Goal: Task Accomplishment & Management: Manage account settings

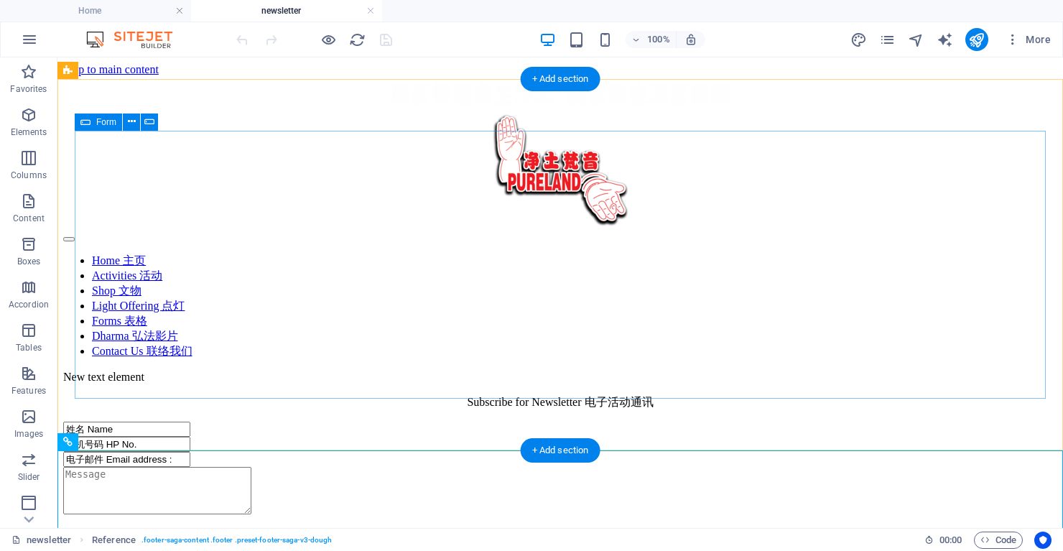
scroll to position [228, 0]
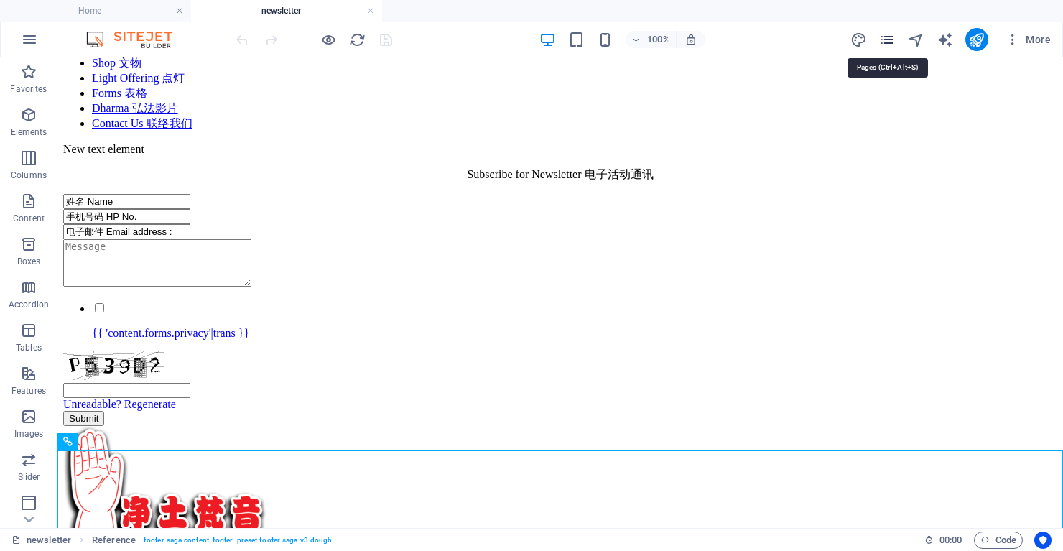
click at [890, 38] on icon "pages" at bounding box center [887, 40] width 17 height 17
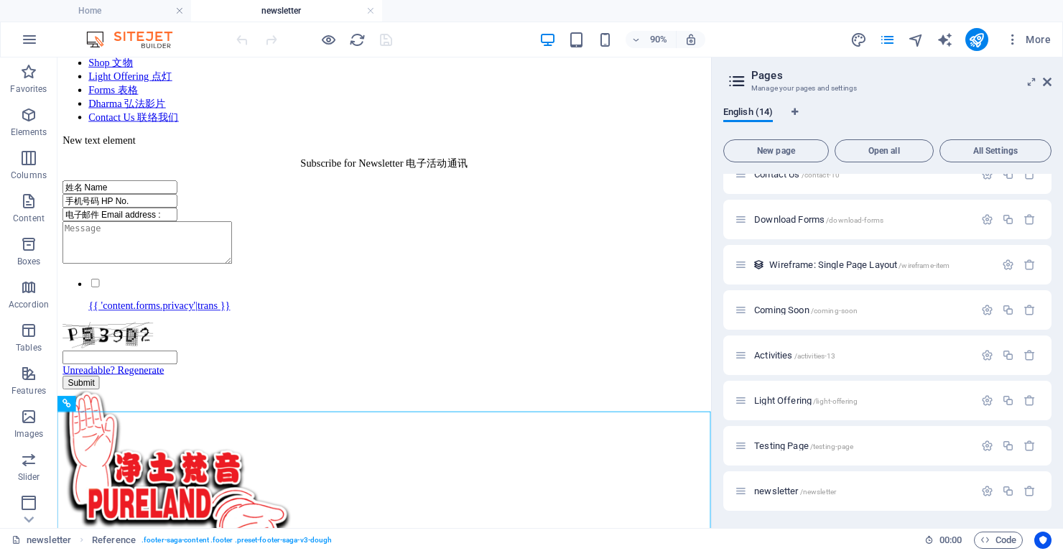
scroll to position [291, 0]
click at [1024, 489] on icon "button" at bounding box center [1030, 491] width 12 height 12
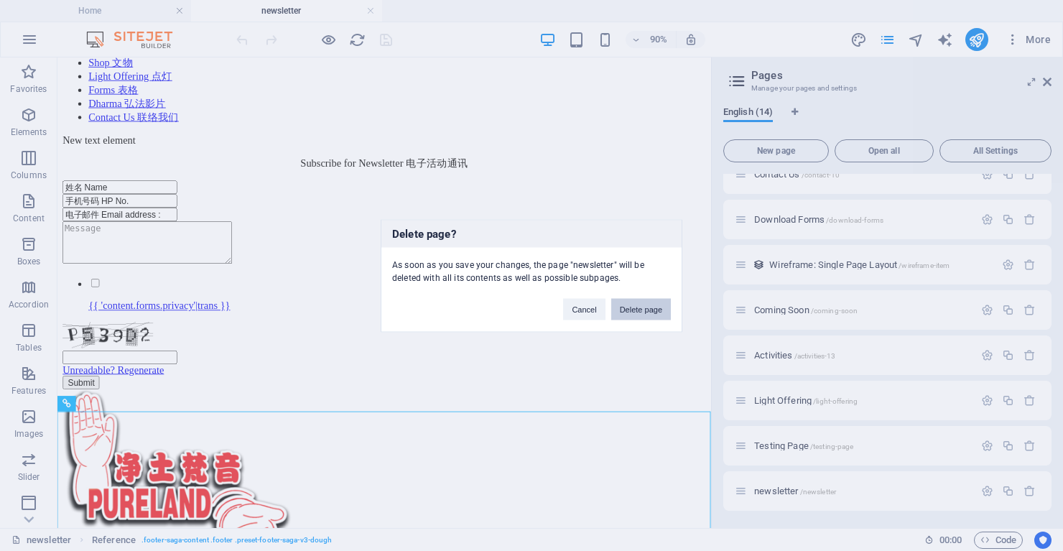
click at [635, 310] on button "Delete page" at bounding box center [641, 309] width 60 height 22
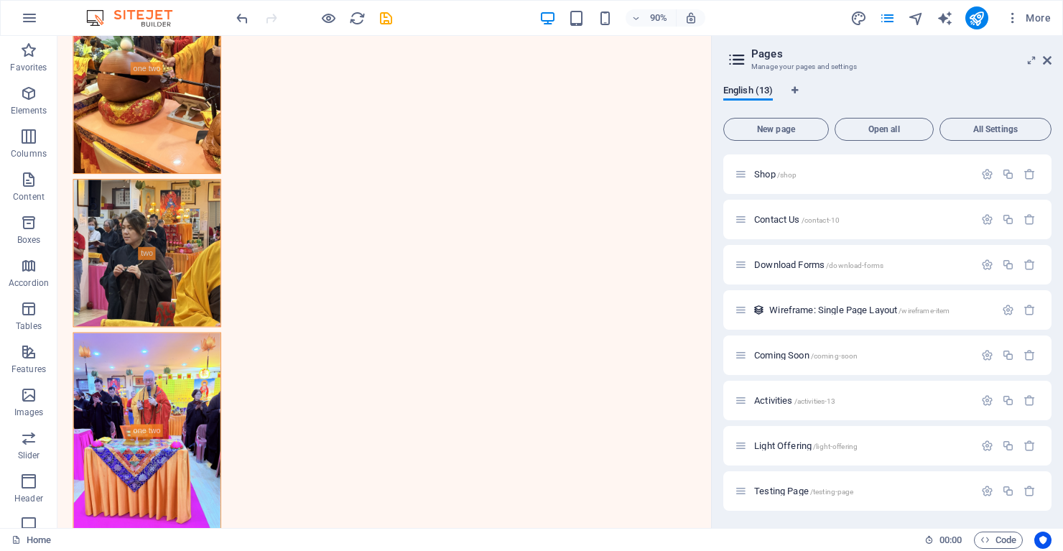
scroll to position [224, 0]
click at [1048, 58] on icon at bounding box center [1047, 60] width 9 height 11
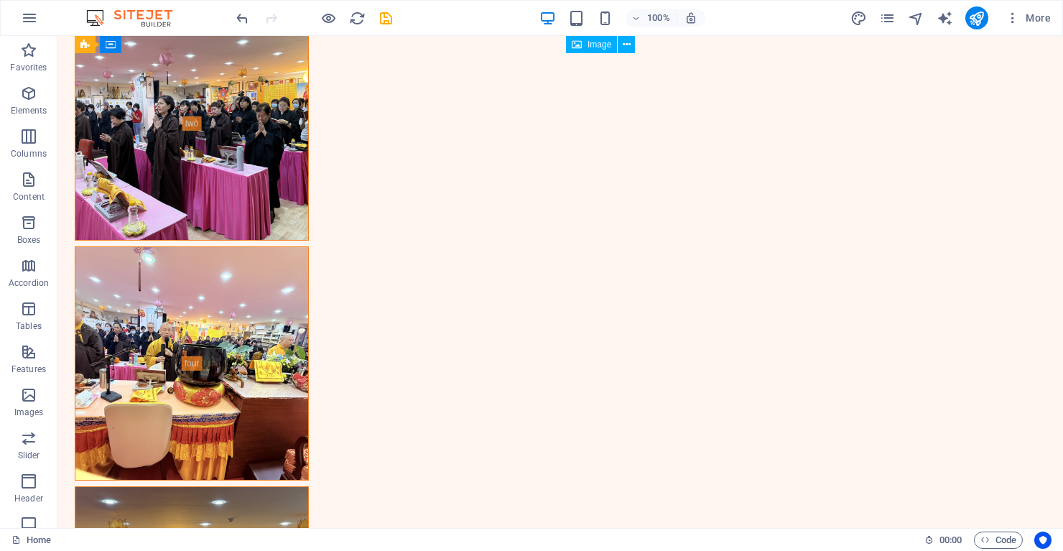
scroll to position [2059, 0]
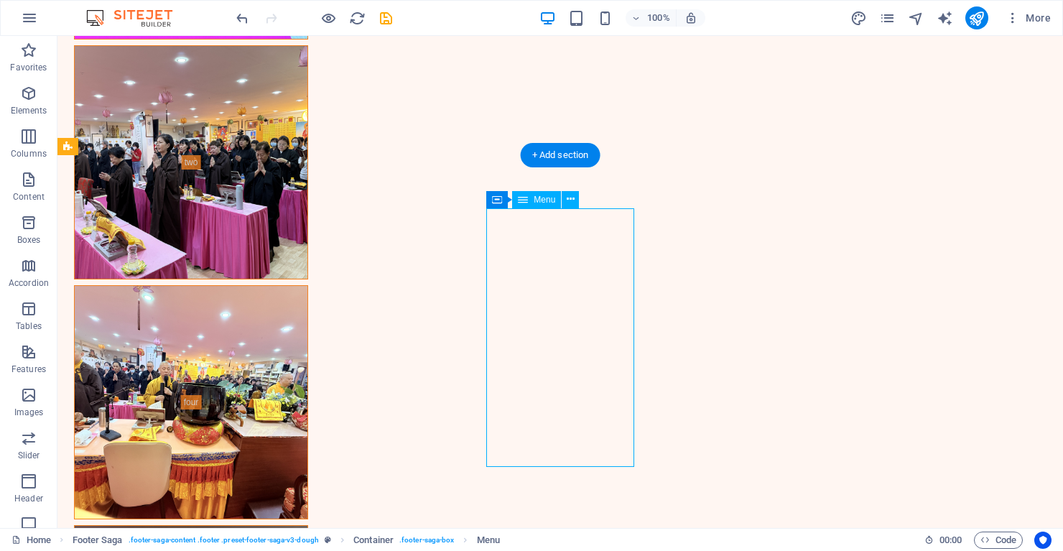
select select
select select "9"
select select
select select "7"
select select
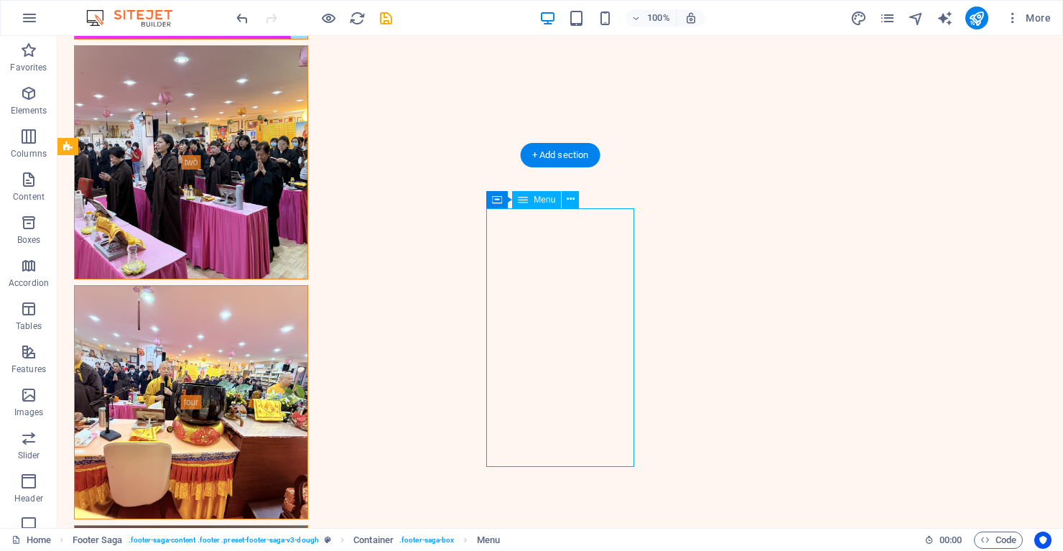
select select "6"
select select
select select "6"
select select
select select "6"
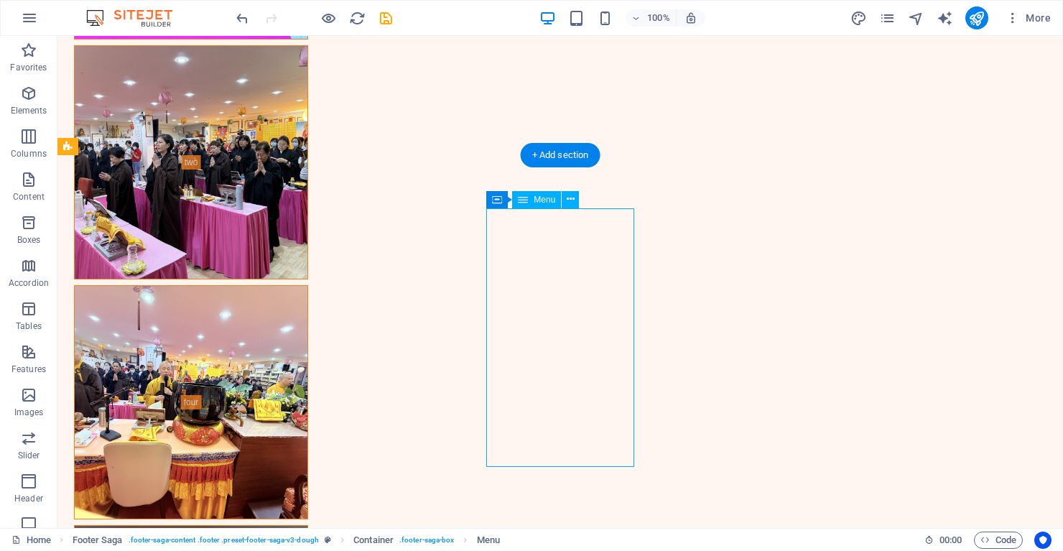
select select
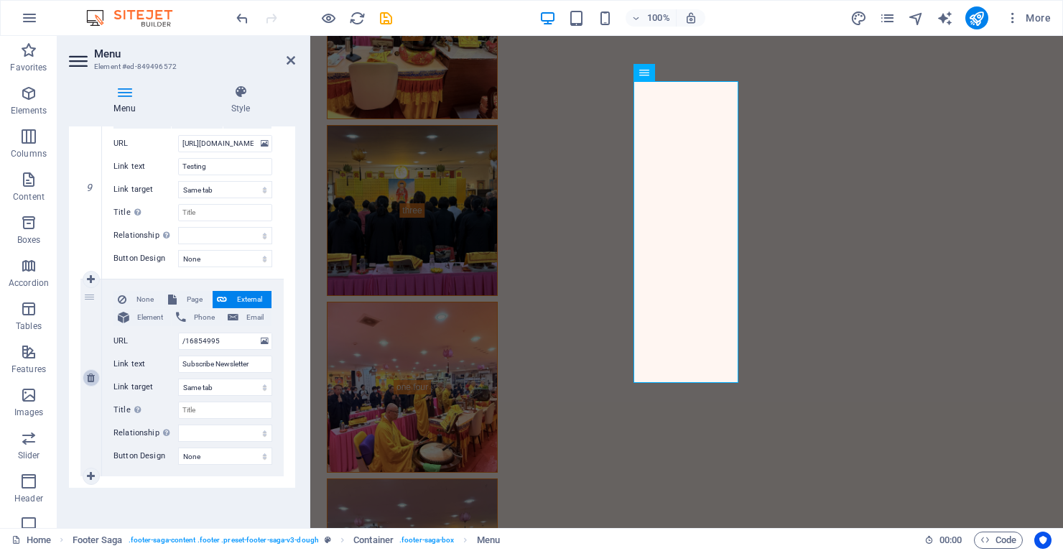
scroll to position [1878, 1]
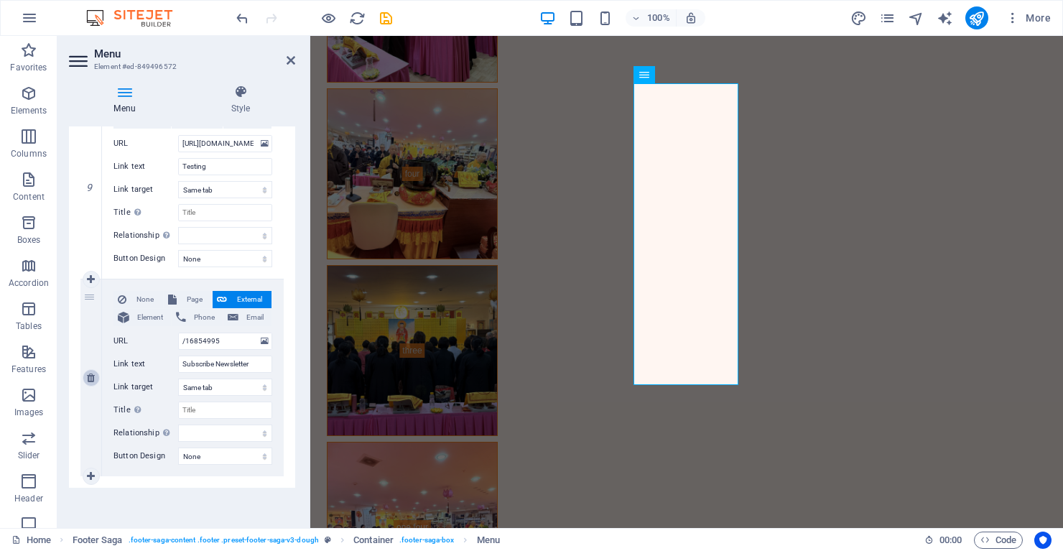
click at [87, 377] on icon at bounding box center [91, 378] width 8 height 10
select select
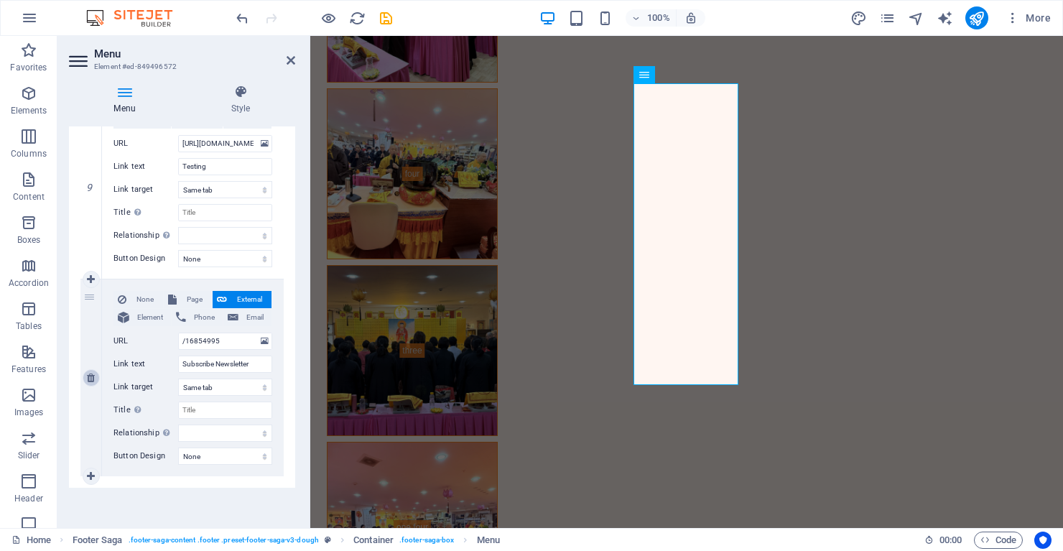
select select
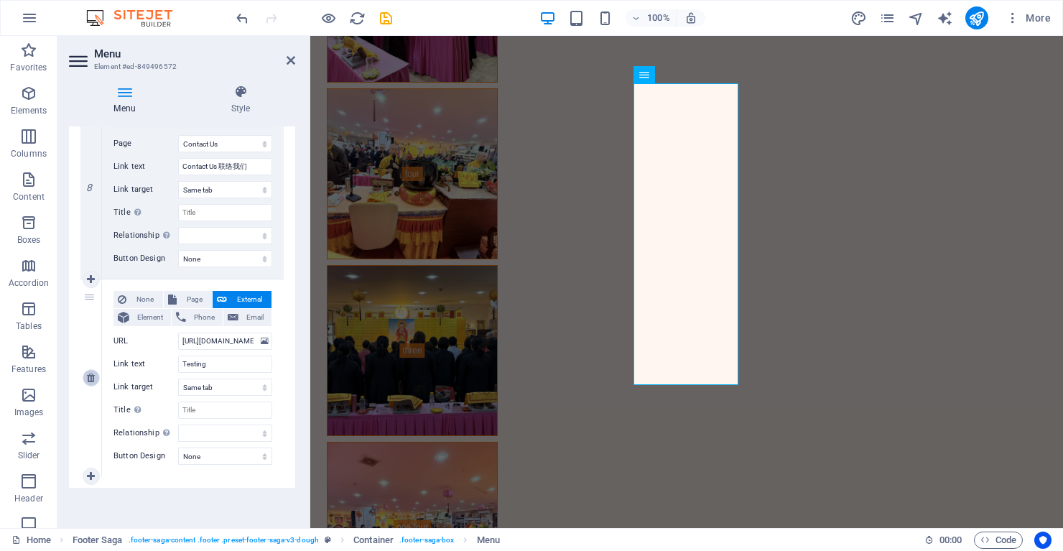
scroll to position [1846, 1]
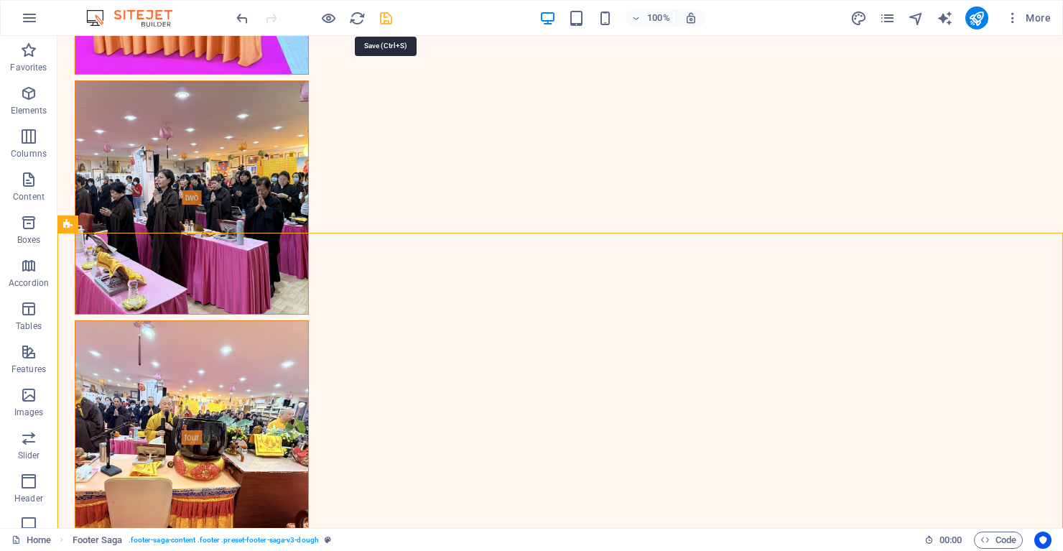
click at [383, 18] on icon "save" at bounding box center [386, 18] width 17 height 17
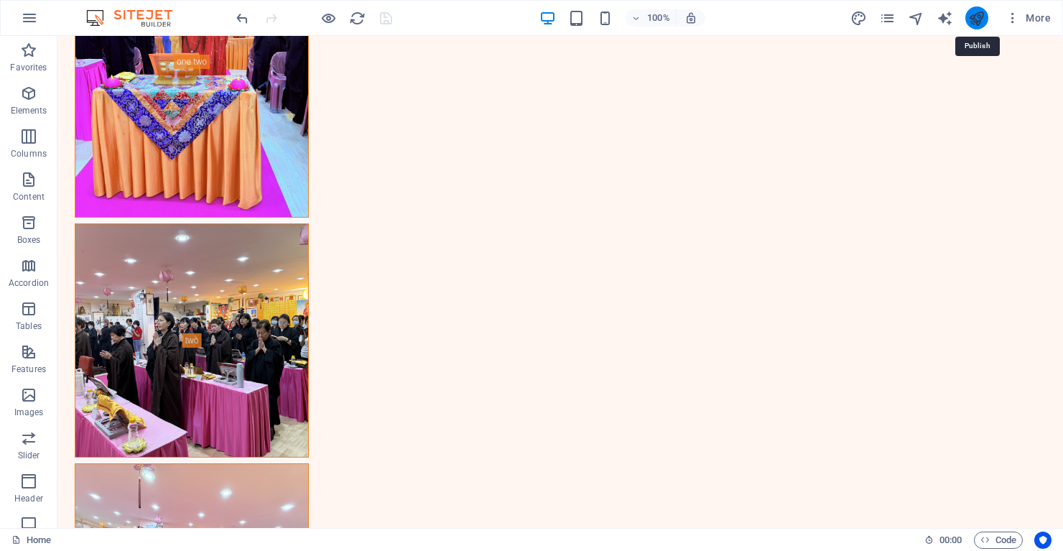
click at [976, 15] on icon "publish" at bounding box center [977, 18] width 17 height 17
